Goal: Information Seeking & Learning: Learn about a topic

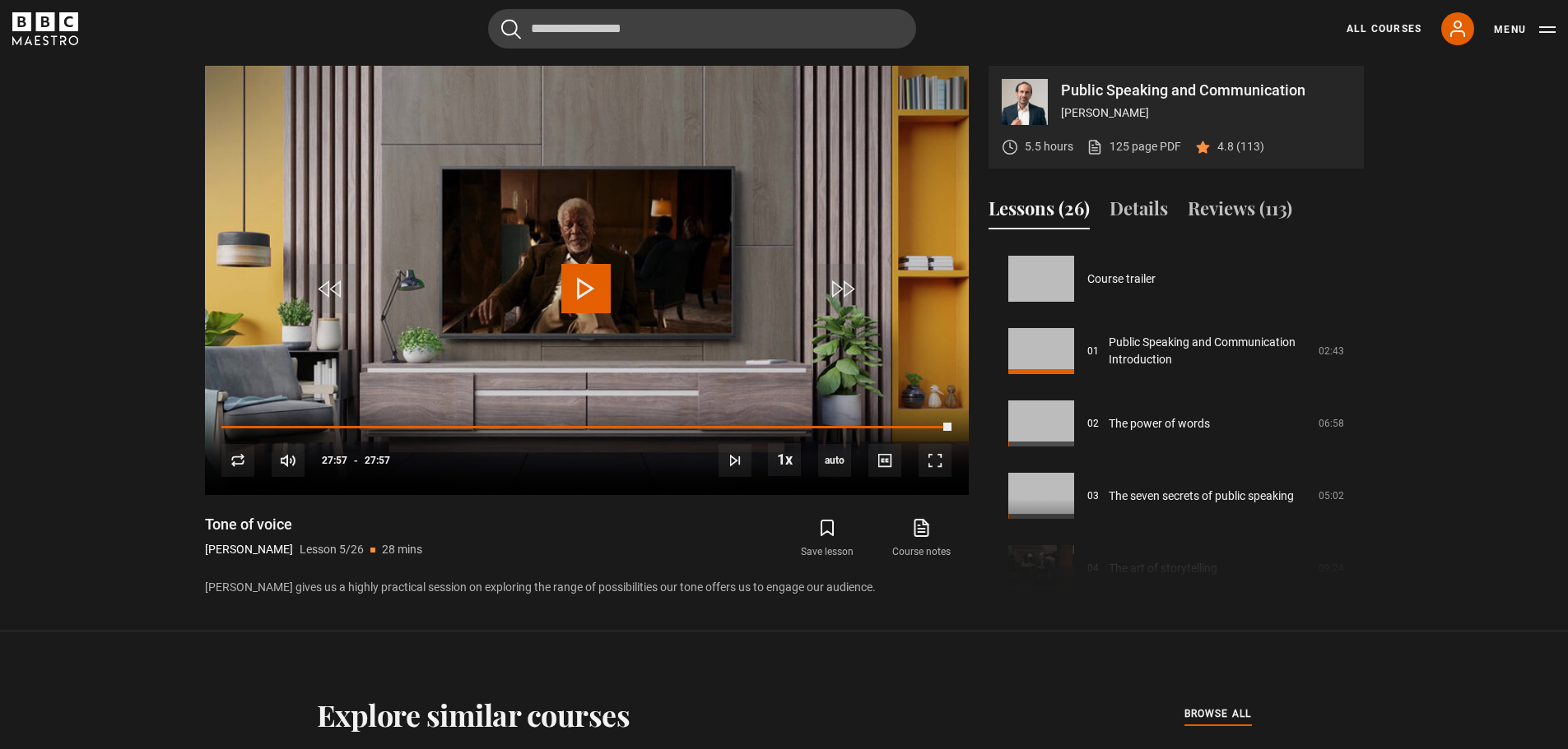
scroll to position [289, 0]
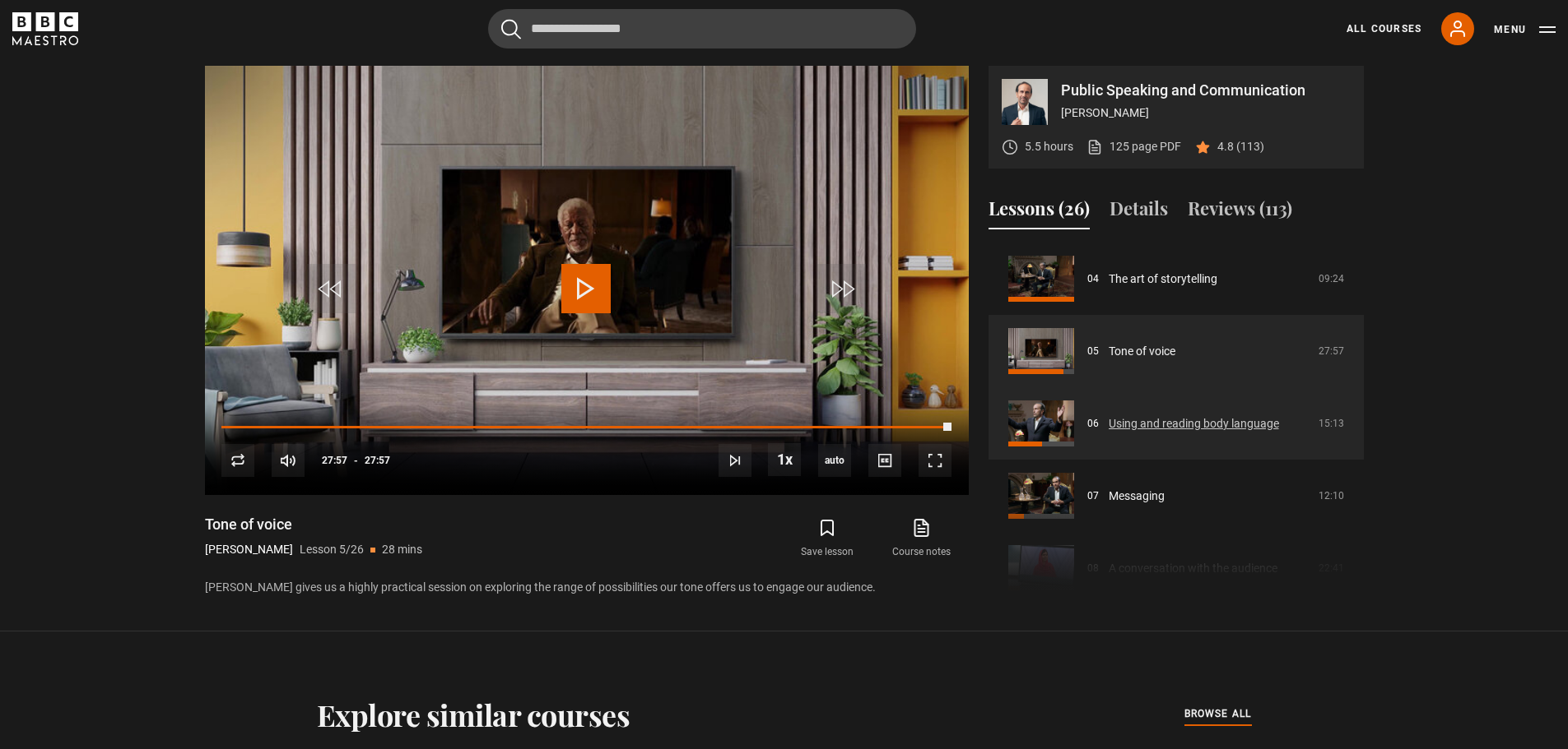
click at [1147, 422] on link "Using and reading body language" at bounding box center [1194, 424] width 170 height 17
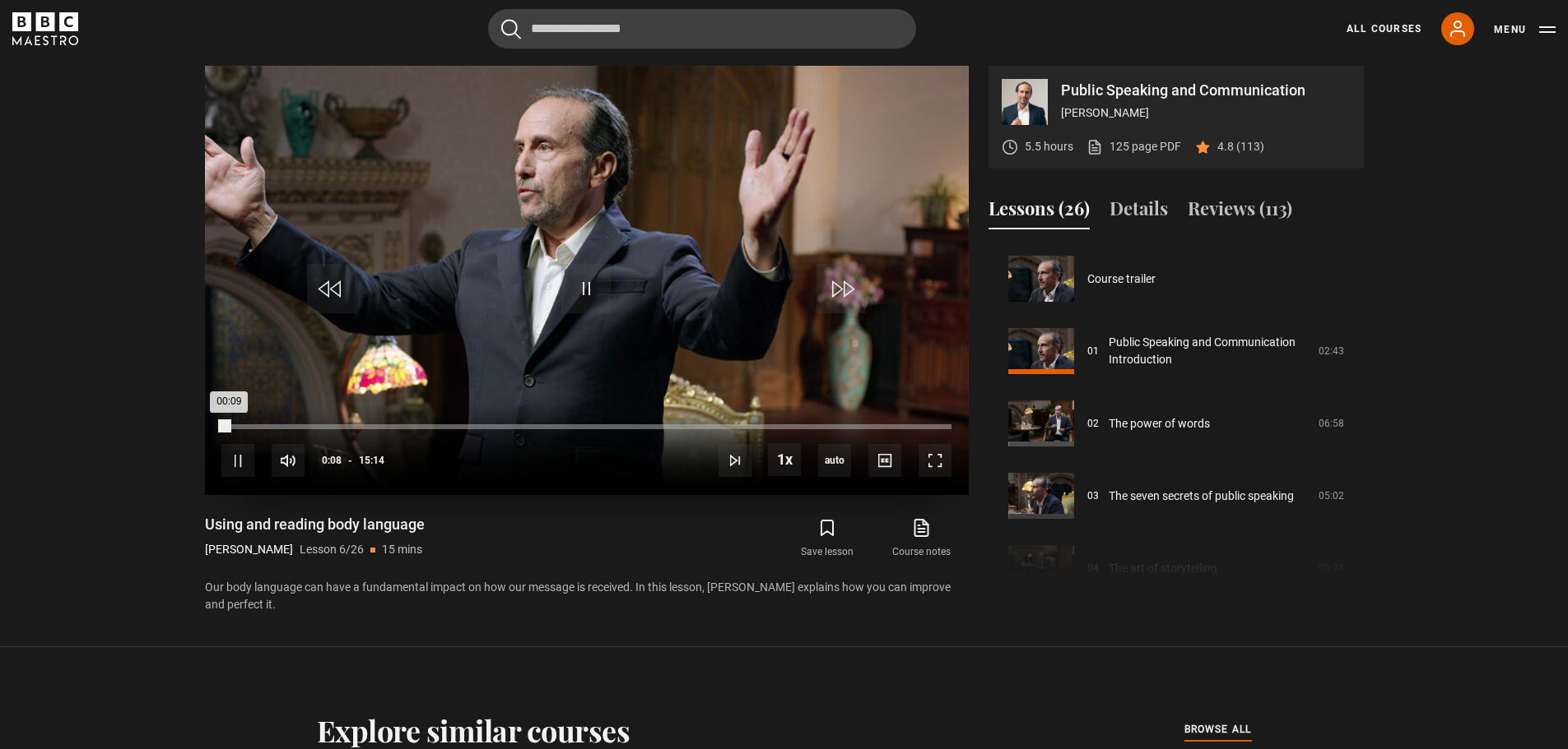
scroll to position [362, 0]
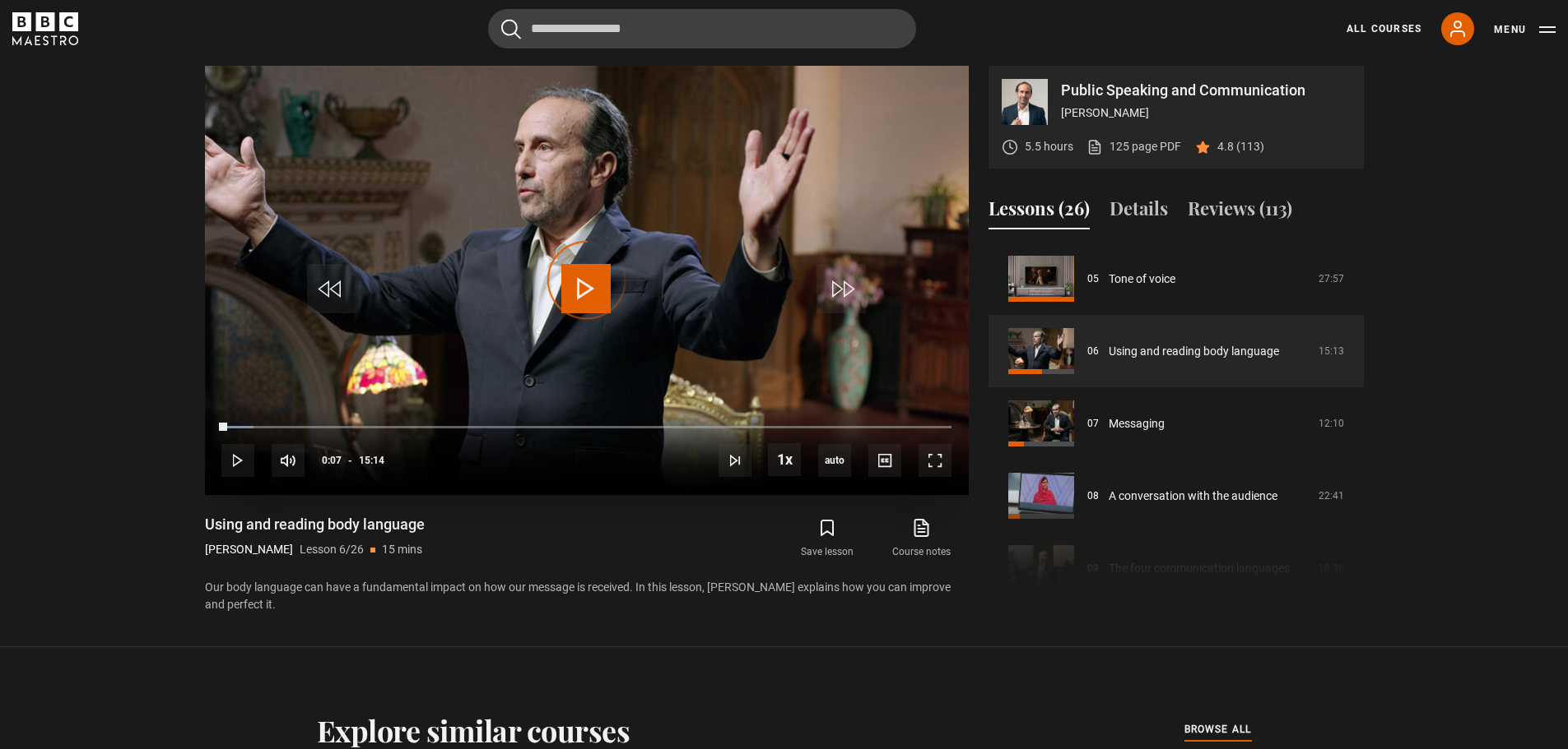
drag, startPoint x: 227, startPoint y: 427, endPoint x: 212, endPoint y: 422, distance: 15.8
click at [213, 422] on div "10s Skip Back 10 seconds Play 10s Skip Forward 10 seconds Loaded : 4.38% 00:00 …" at bounding box center [587, 450] width 764 height 92
click at [932, 464] on span "Video Player" at bounding box center [935, 460] width 33 height 33
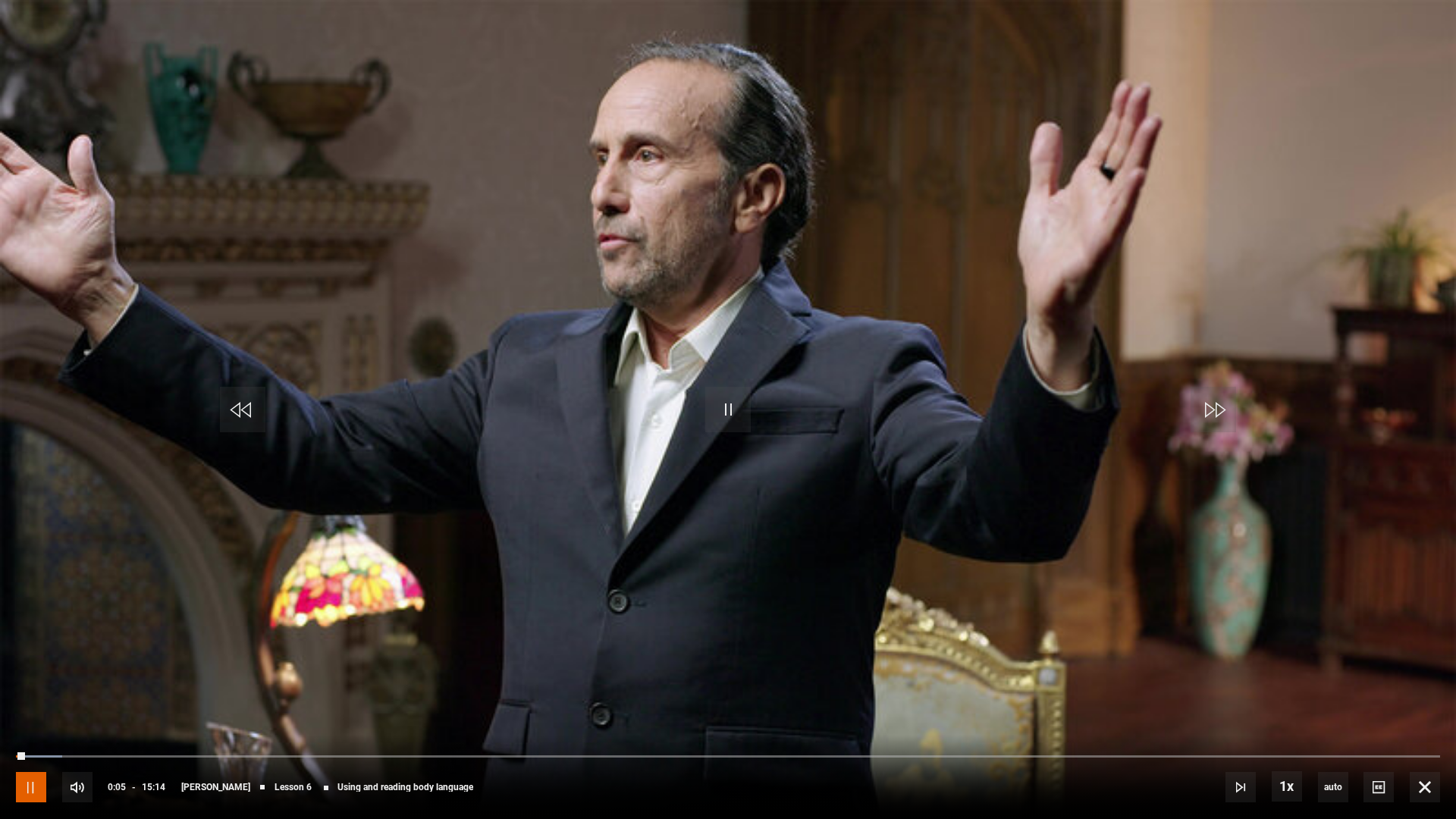
click at [29, 691] on span "Video Player" at bounding box center [31, 787] width 30 height 30
click at [31, 691] on span "Video Player" at bounding box center [31, 787] width 30 height 30
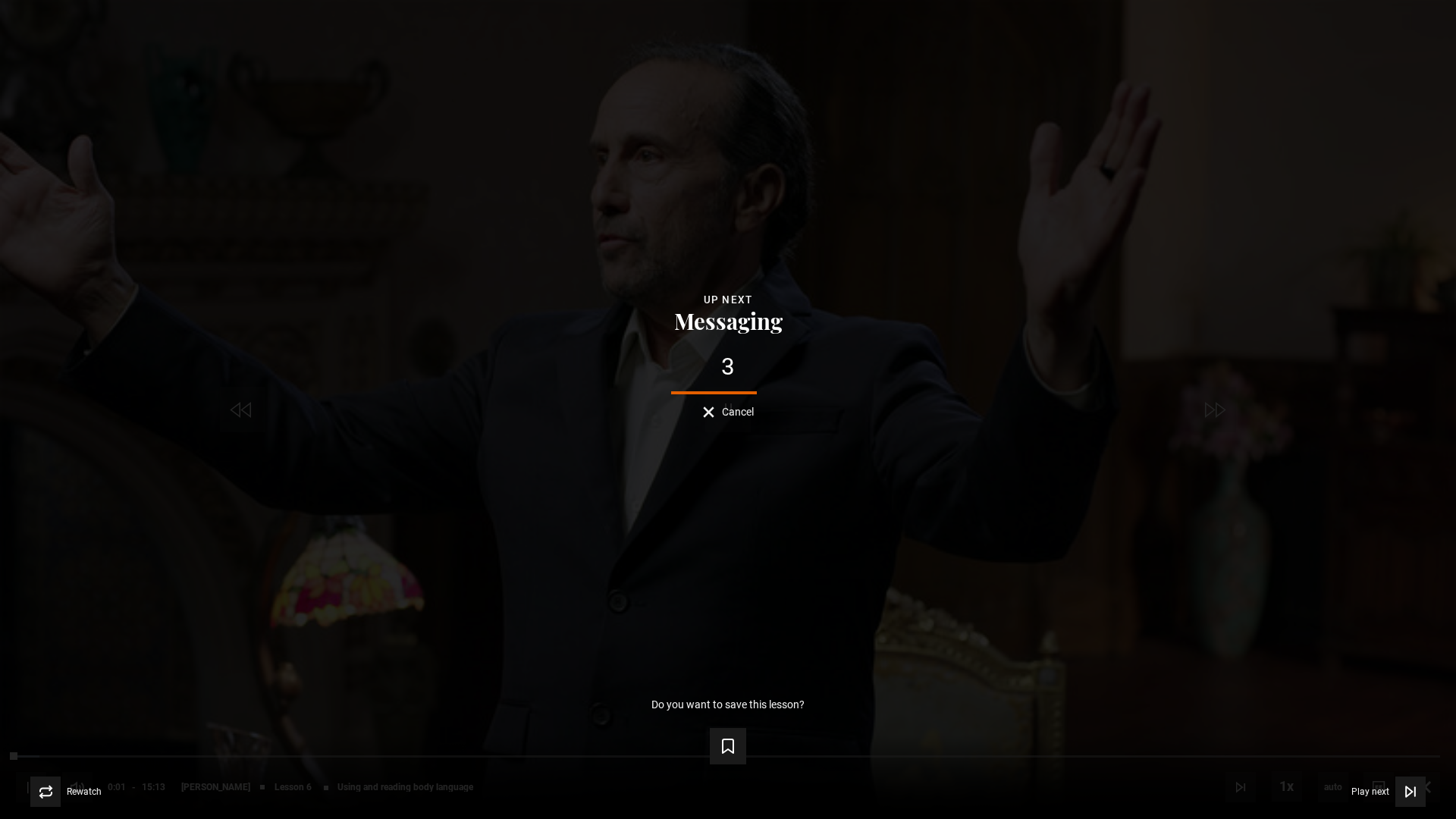
click at [722, 412] on span "Cancel" at bounding box center [738, 411] width 32 height 10
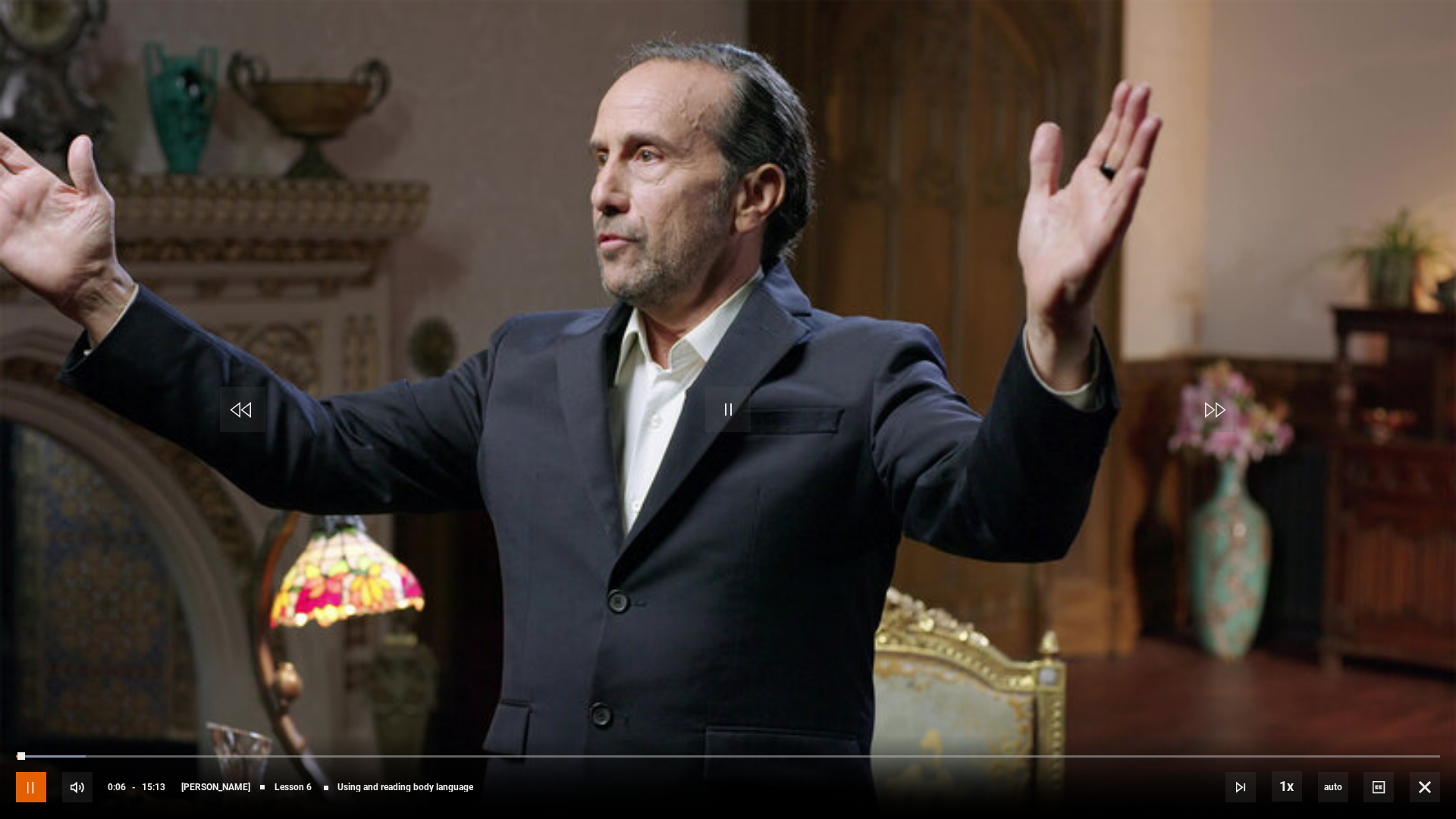
click at [37, 691] on span "Video Player" at bounding box center [31, 787] width 30 height 30
click at [726, 410] on span "Video Player" at bounding box center [728, 410] width 45 height 45
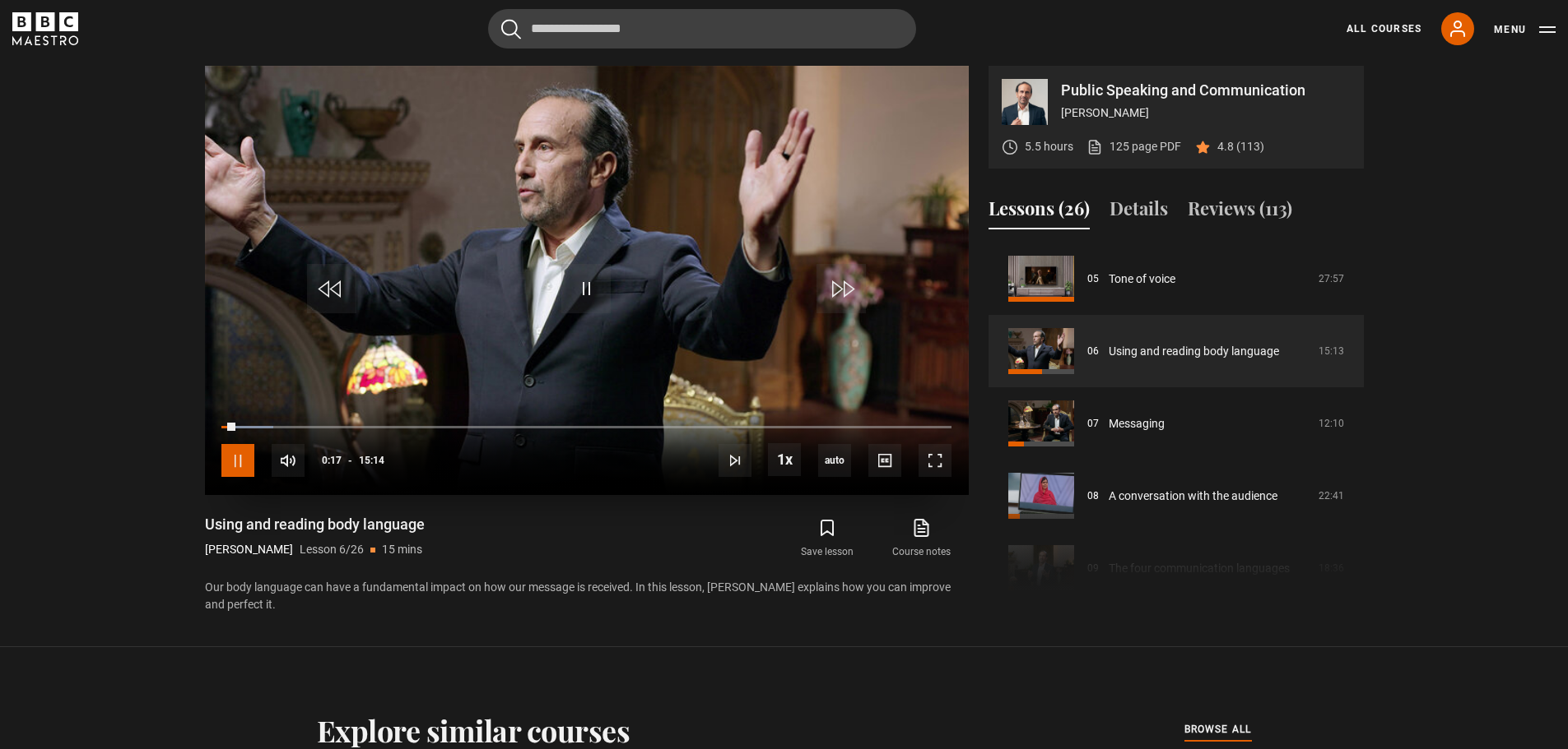
click at [241, 459] on span "Video Player" at bounding box center [238, 460] width 33 height 33
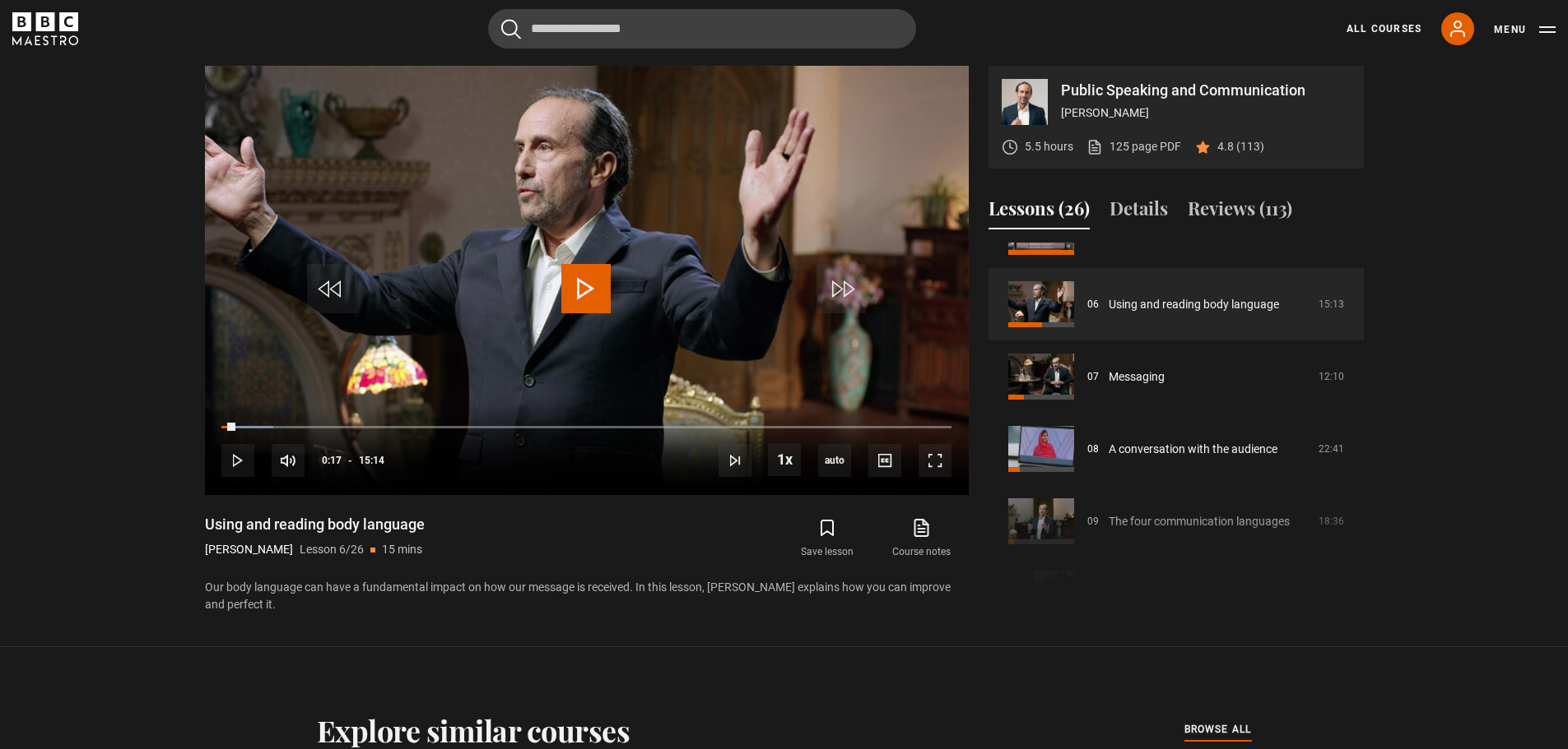
scroll to position [376, 0]
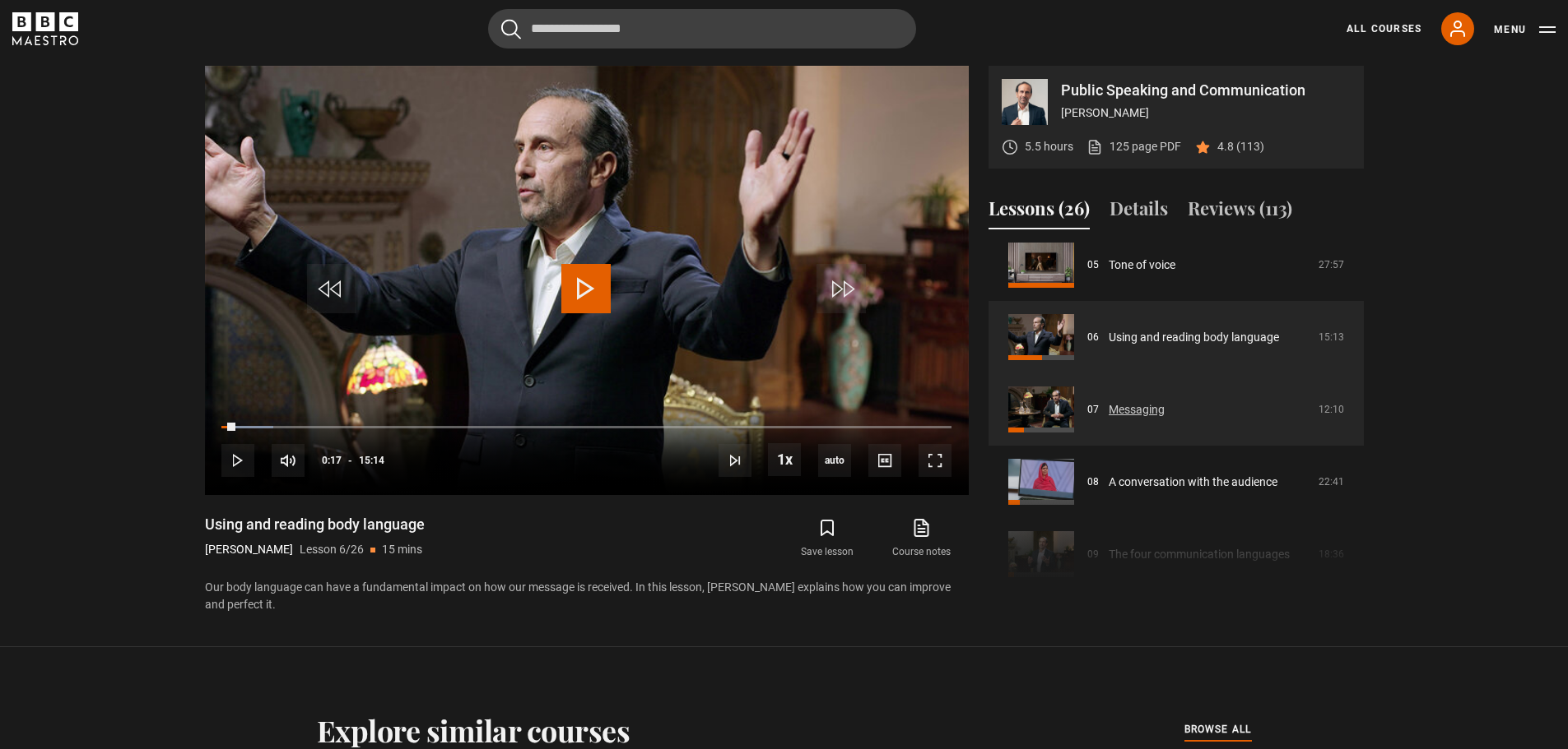
click at [1128, 408] on link "Messaging" at bounding box center [1137, 410] width 56 height 17
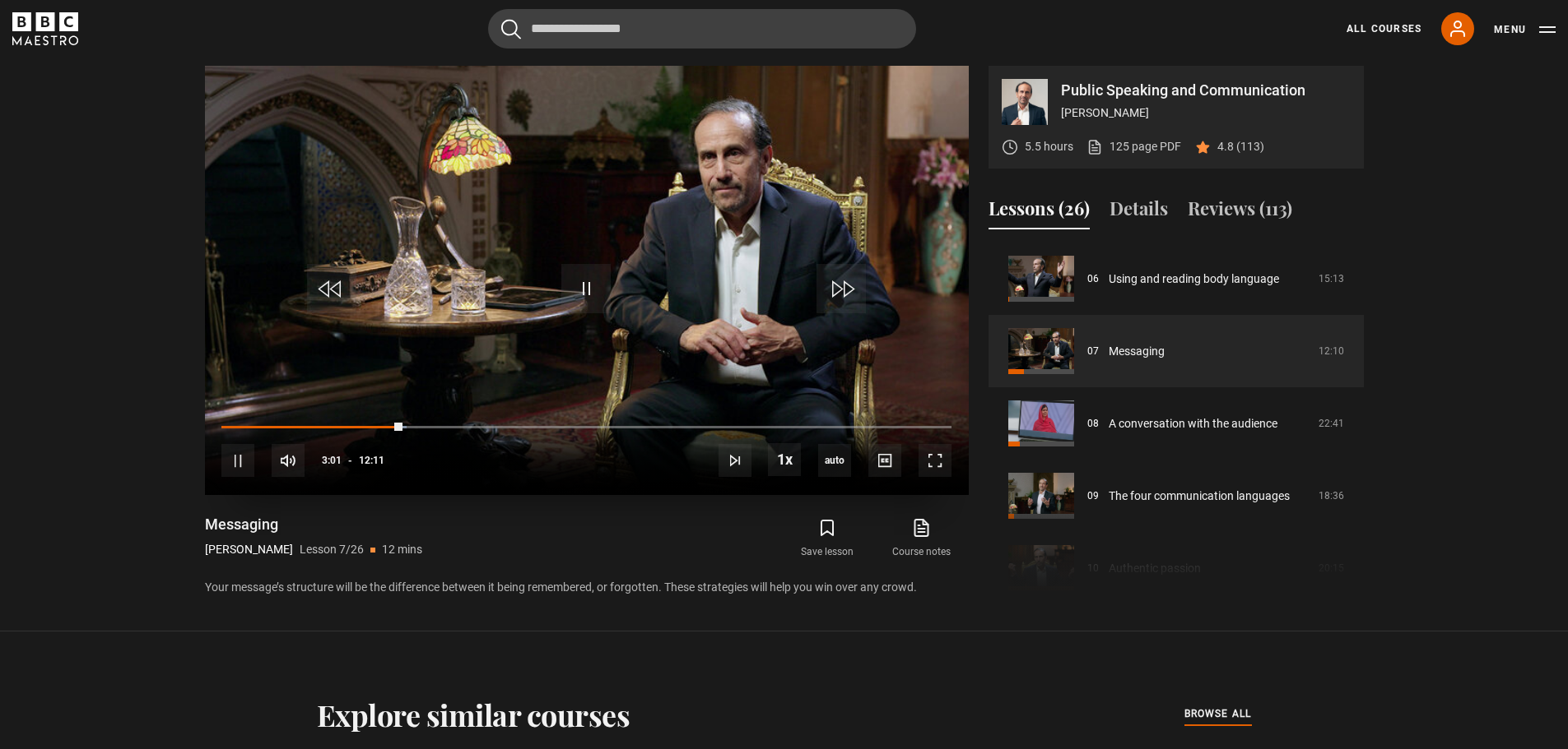
click at [228, 423] on div "10s Skip Back 10 seconds Pause 10s Skip Forward 10 seconds Loaded : 25.31% 00:0…" at bounding box center [587, 450] width 764 height 92
click at [226, 426] on div "Loaded : 26.68% 00:04 03:02" at bounding box center [586, 427] width 730 height 5
click at [232, 454] on span "Video Player" at bounding box center [238, 460] width 33 height 33
click at [930, 458] on span "Video Player" at bounding box center [935, 460] width 33 height 33
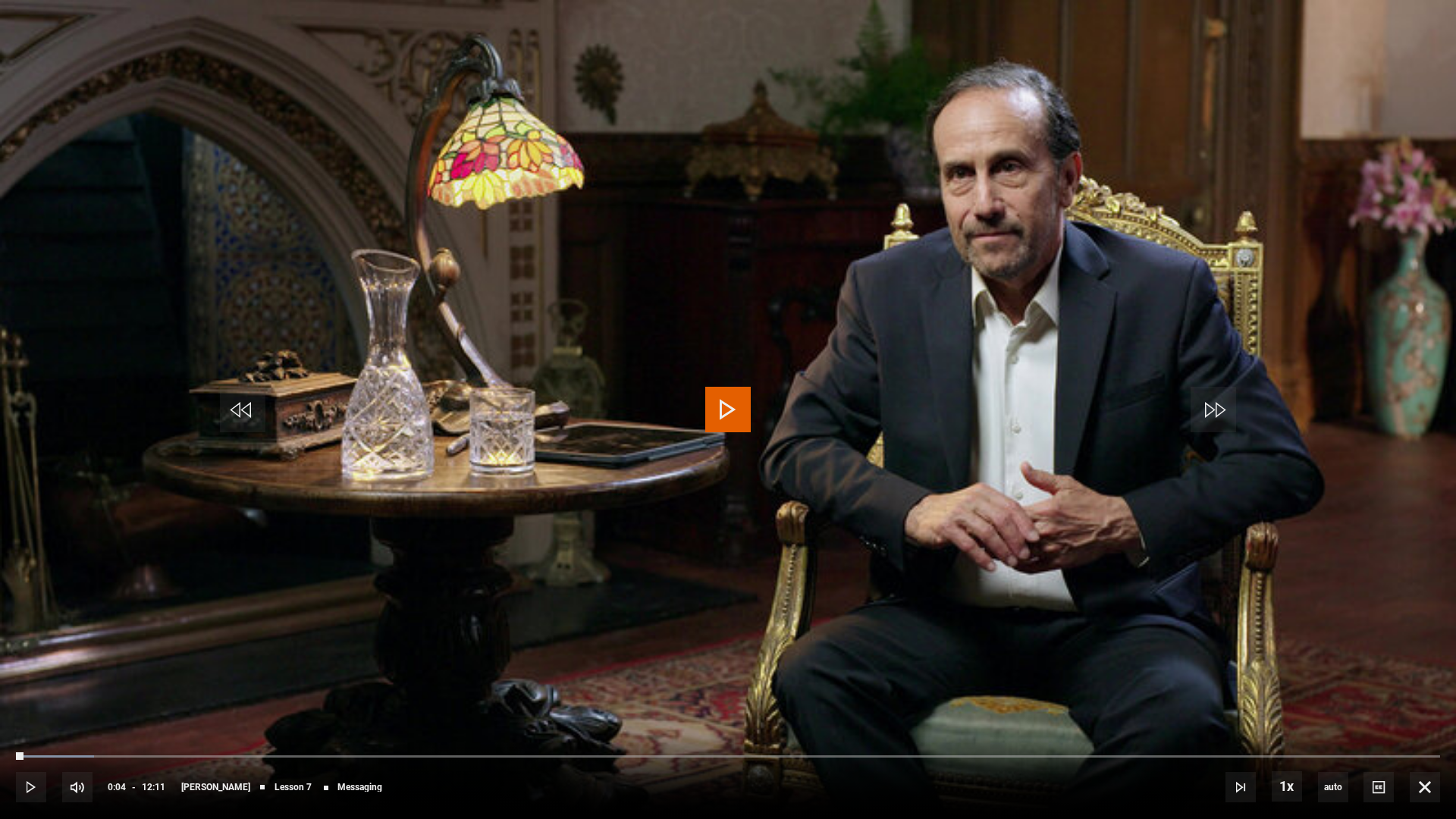
click at [729, 408] on span "Video Player" at bounding box center [728, 410] width 45 height 45
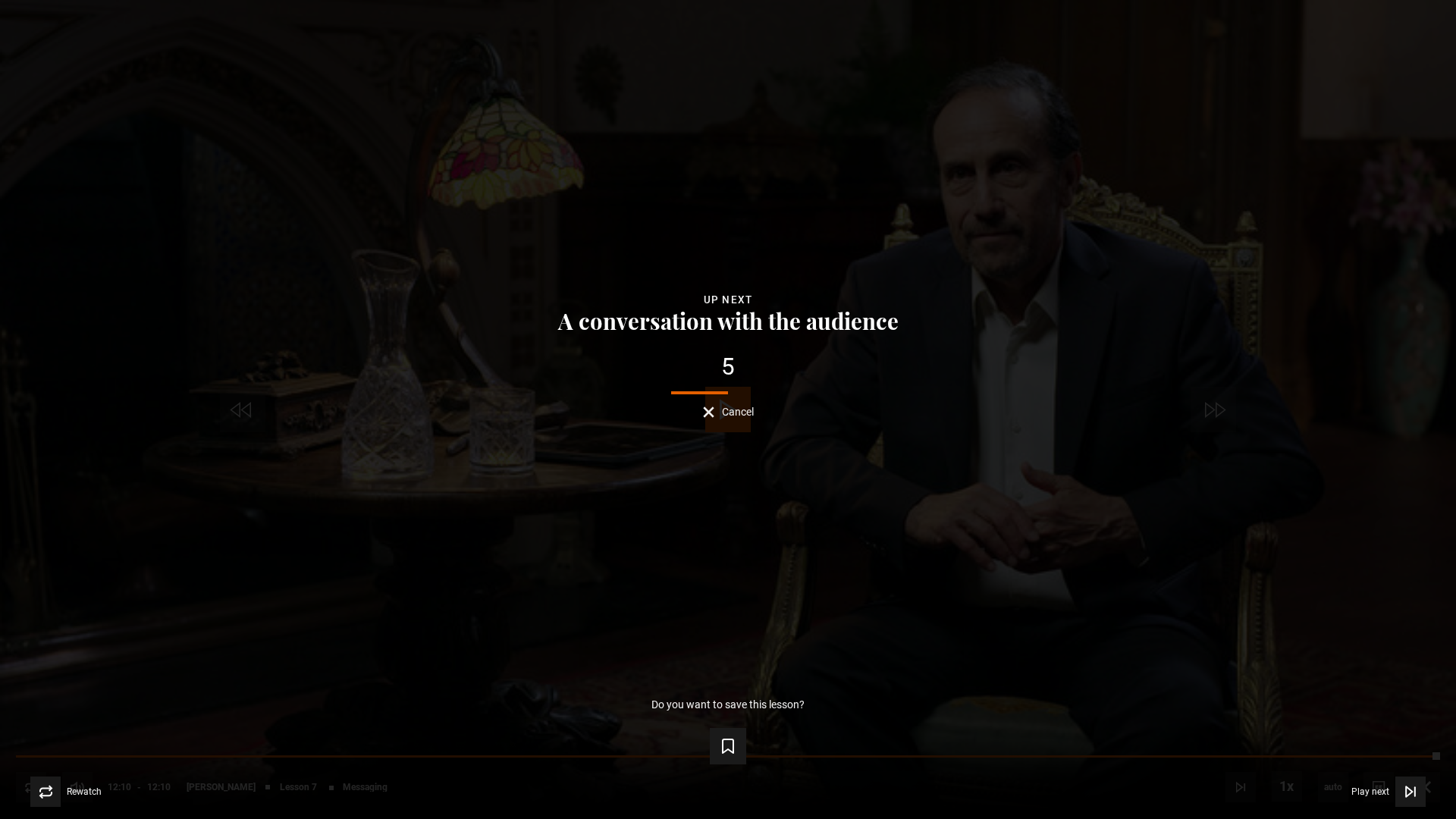
click at [729, 411] on span "Cancel" at bounding box center [738, 411] width 32 height 10
